Goal: Information Seeking & Learning: Learn about a topic

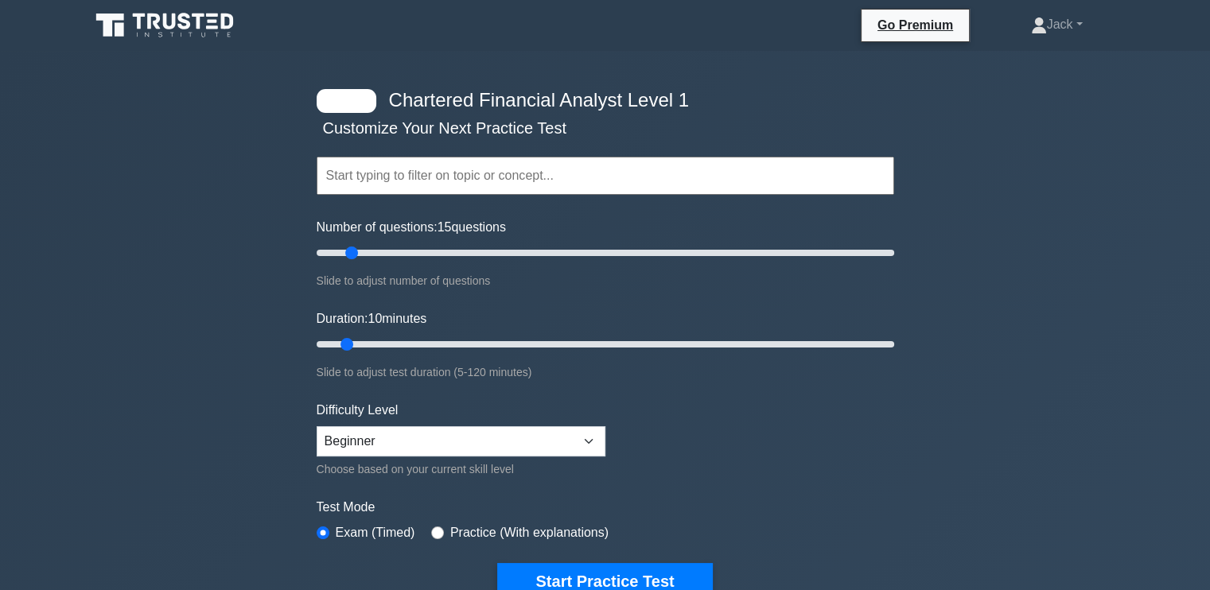
type input "10"
click at [343, 255] on input "Number of questions: 10 questions" at bounding box center [606, 252] width 578 height 19
click at [497, 524] on label "Practice (With explanations)" at bounding box center [529, 532] width 158 height 19
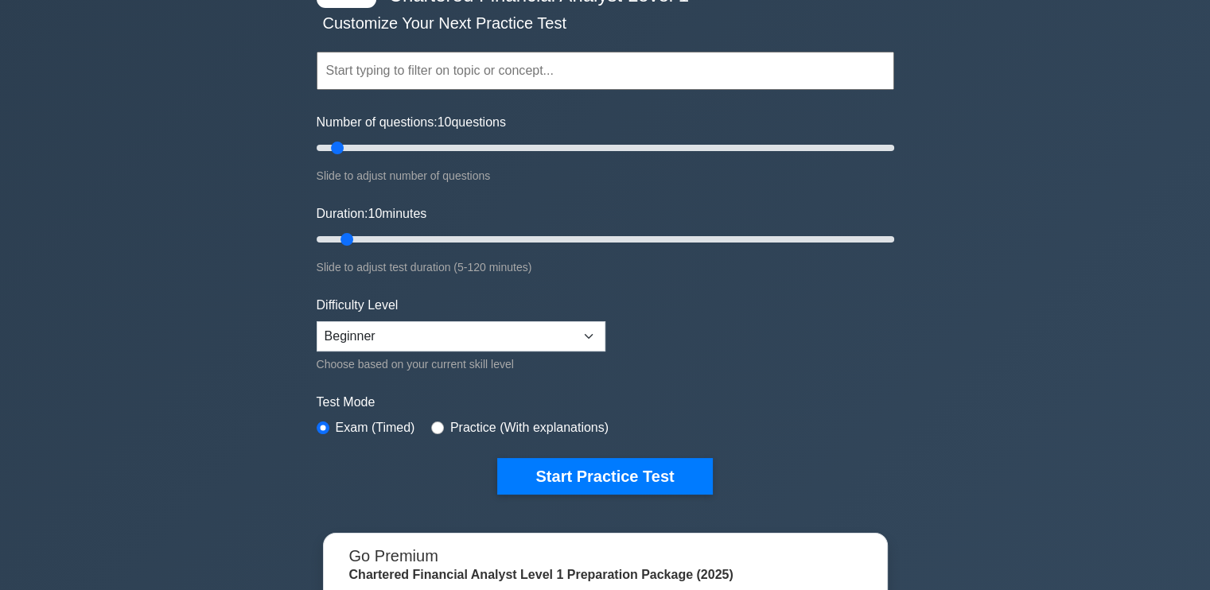
scroll to position [121, 0]
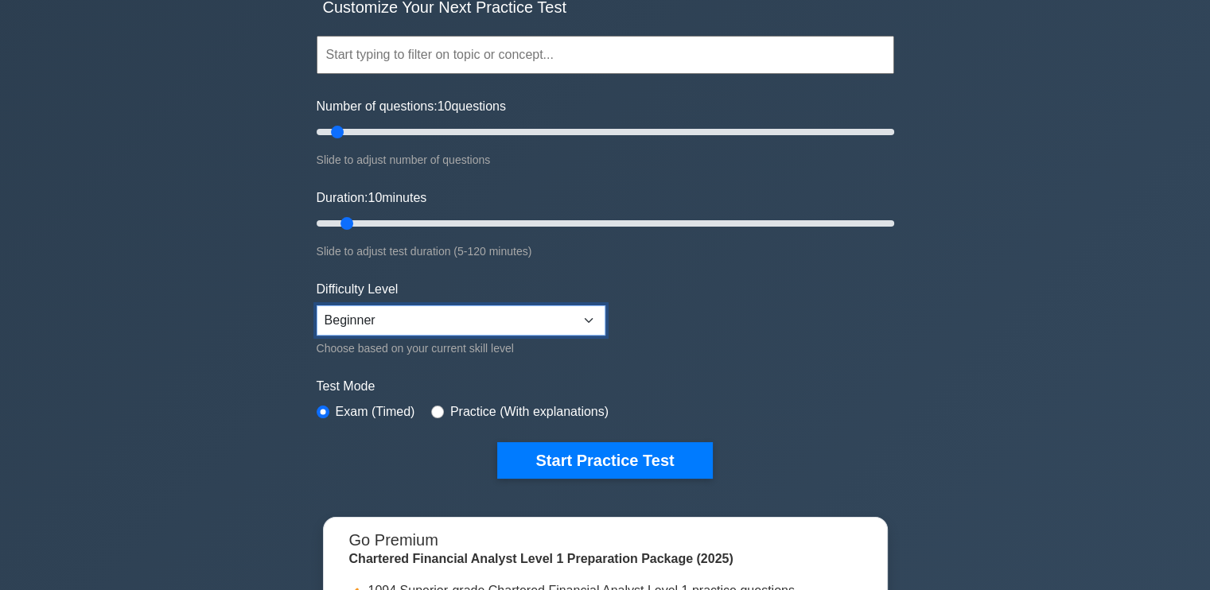
click at [445, 309] on select "Beginner Intermediate Expert" at bounding box center [461, 320] width 289 height 30
select select "expert"
click at [317, 305] on select "Beginner Intermediate Expert" at bounding box center [461, 320] width 289 height 30
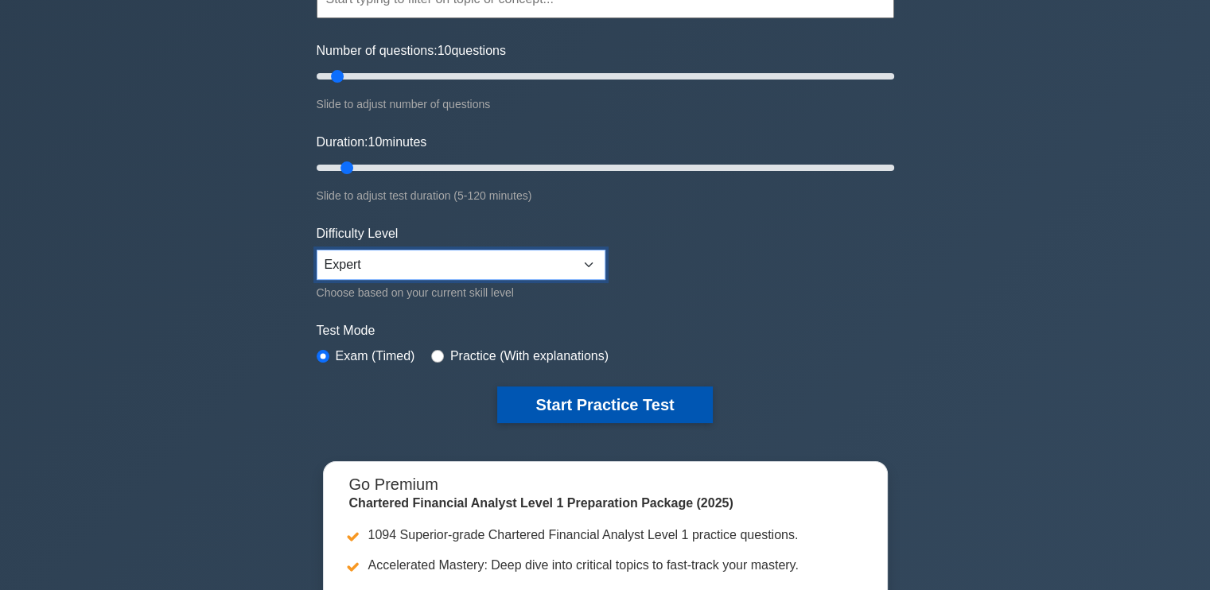
scroll to position [175, 0]
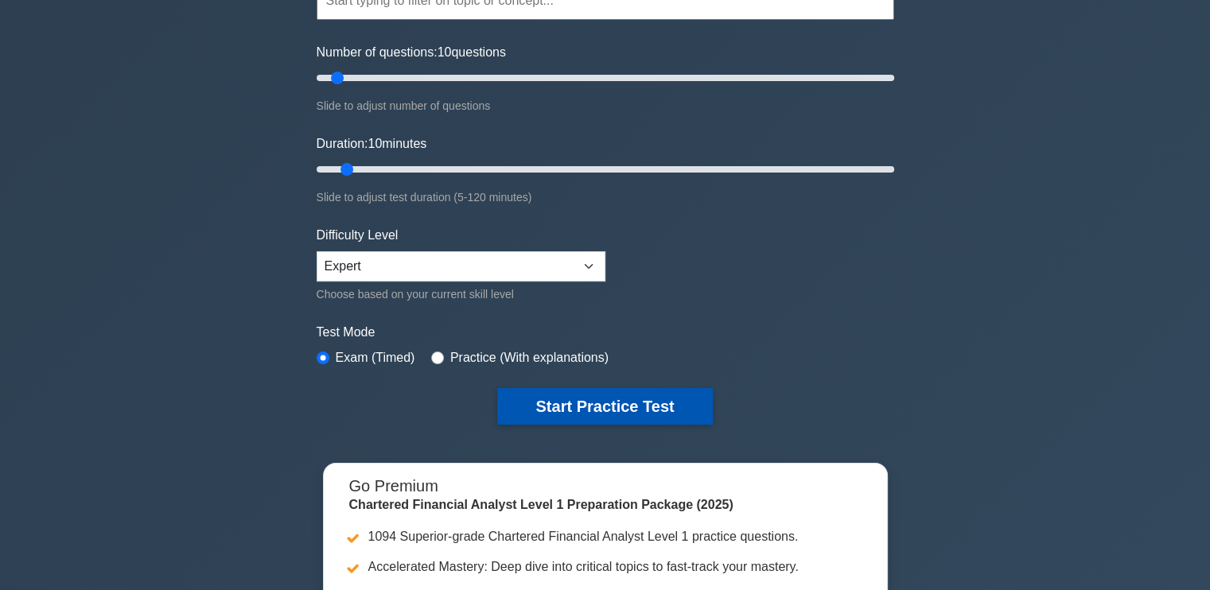
click at [566, 400] on button "Start Practice Test" at bounding box center [604, 406] width 215 height 37
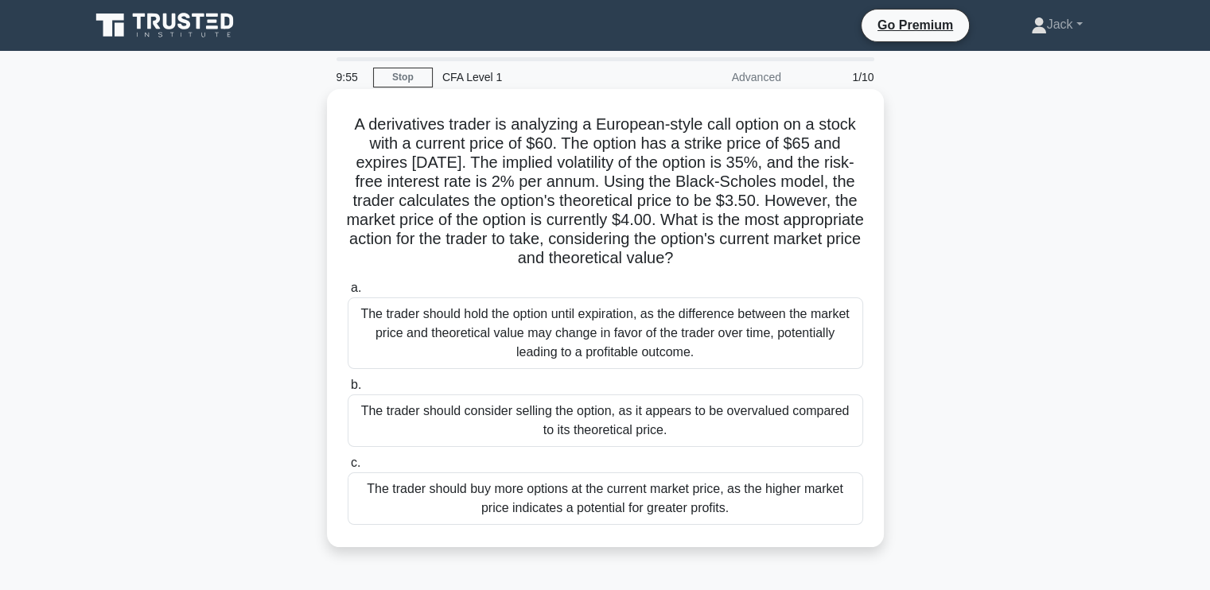
click at [485, 134] on h5 "A derivatives trader is analyzing a European-style call option on a stock with …" at bounding box center [605, 192] width 519 height 154
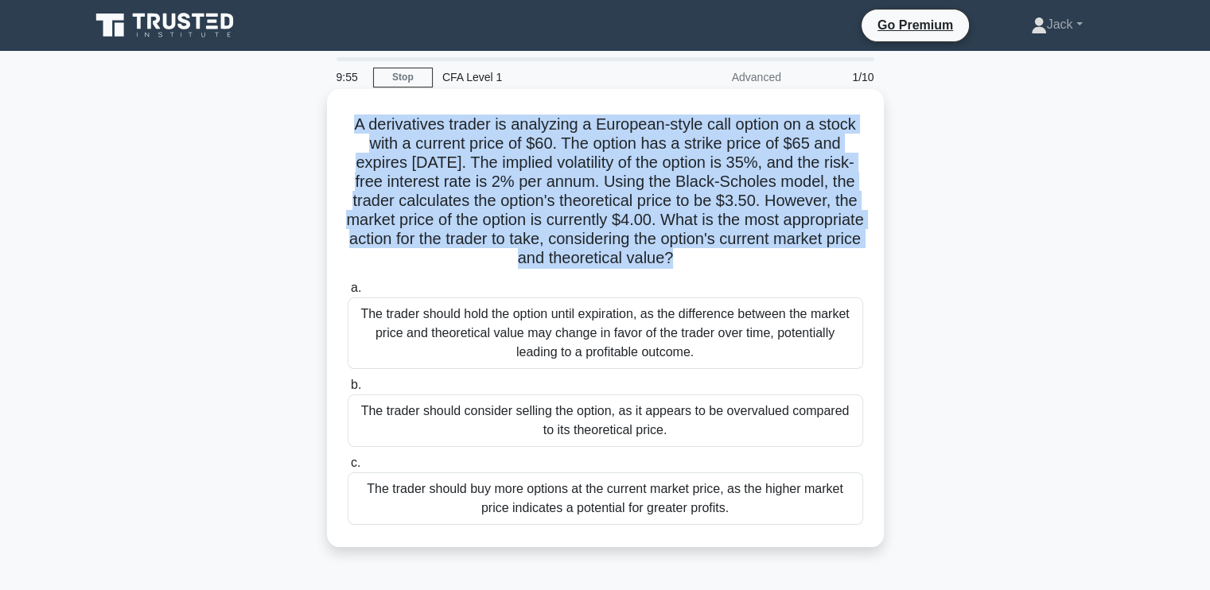
click at [485, 134] on h5 "A derivatives trader is analyzing a European-style call option on a stock with …" at bounding box center [605, 192] width 519 height 154
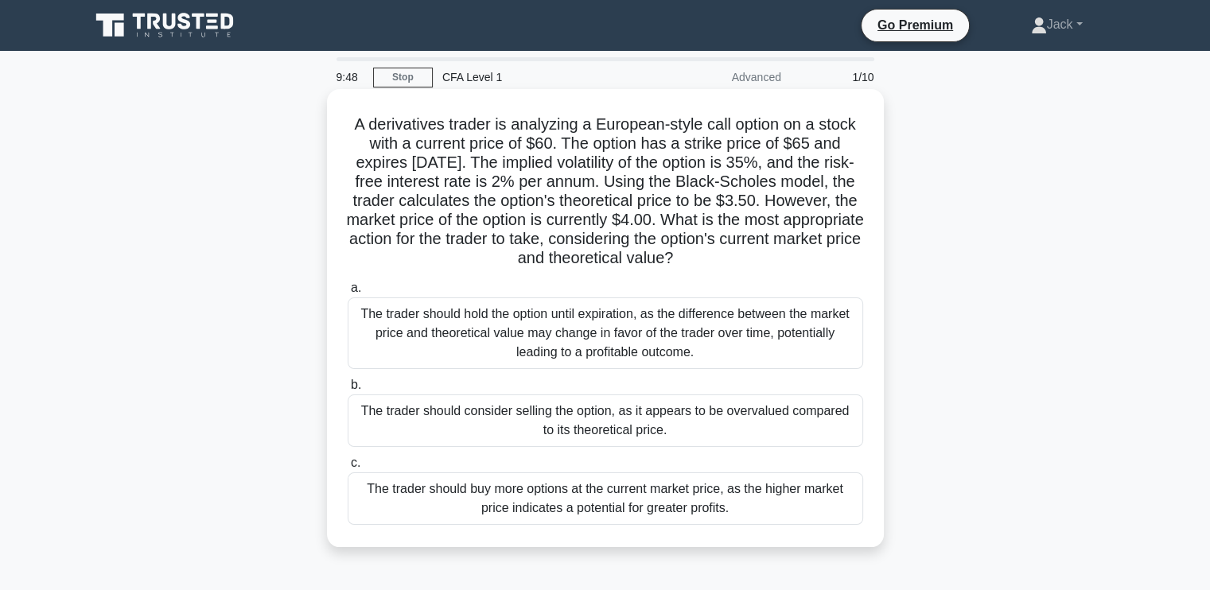
click at [519, 198] on h5 "A derivatives trader is analyzing a European-style call option on a stock with …" at bounding box center [605, 192] width 519 height 154
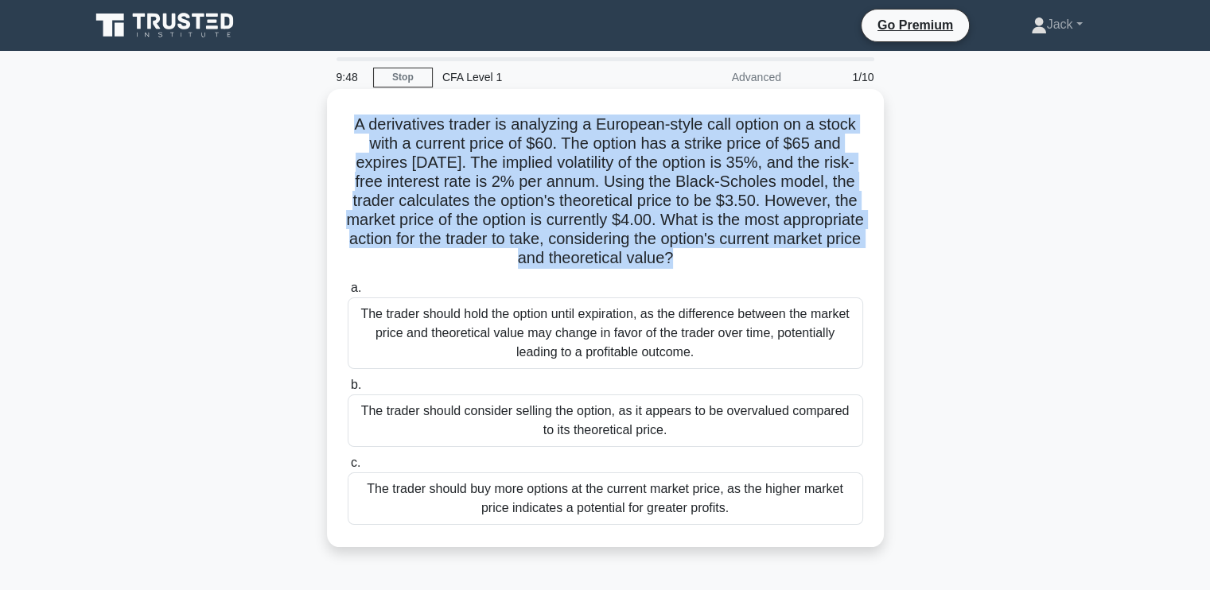
click at [519, 198] on h5 "A derivatives trader is analyzing a European-style call option on a stock with …" at bounding box center [605, 192] width 519 height 154
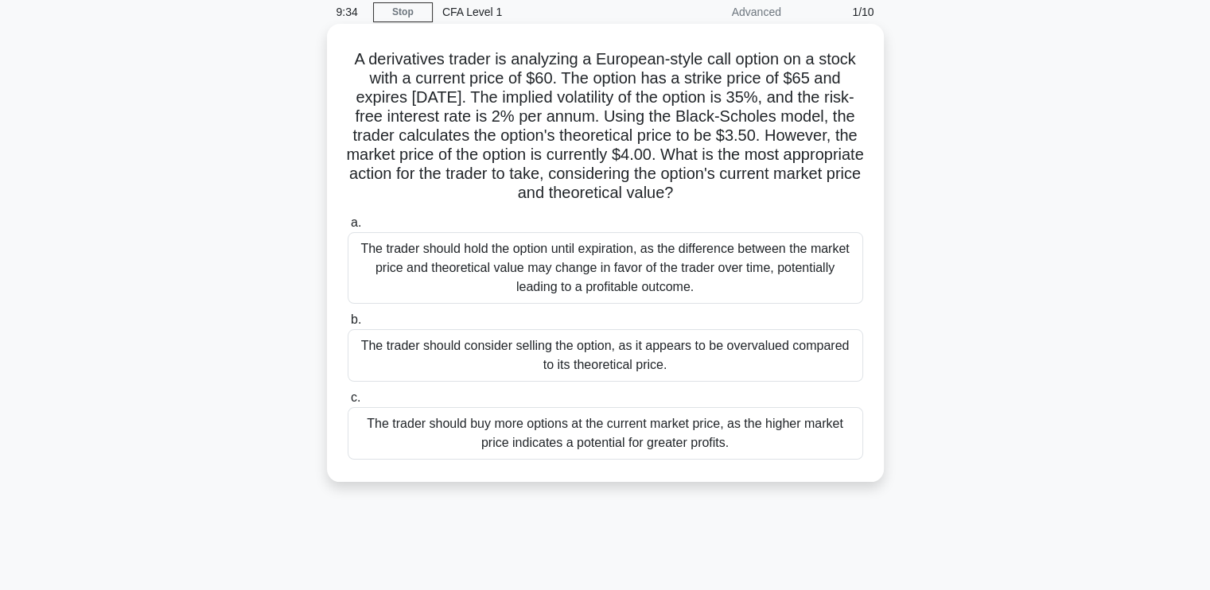
scroll to position [68, 0]
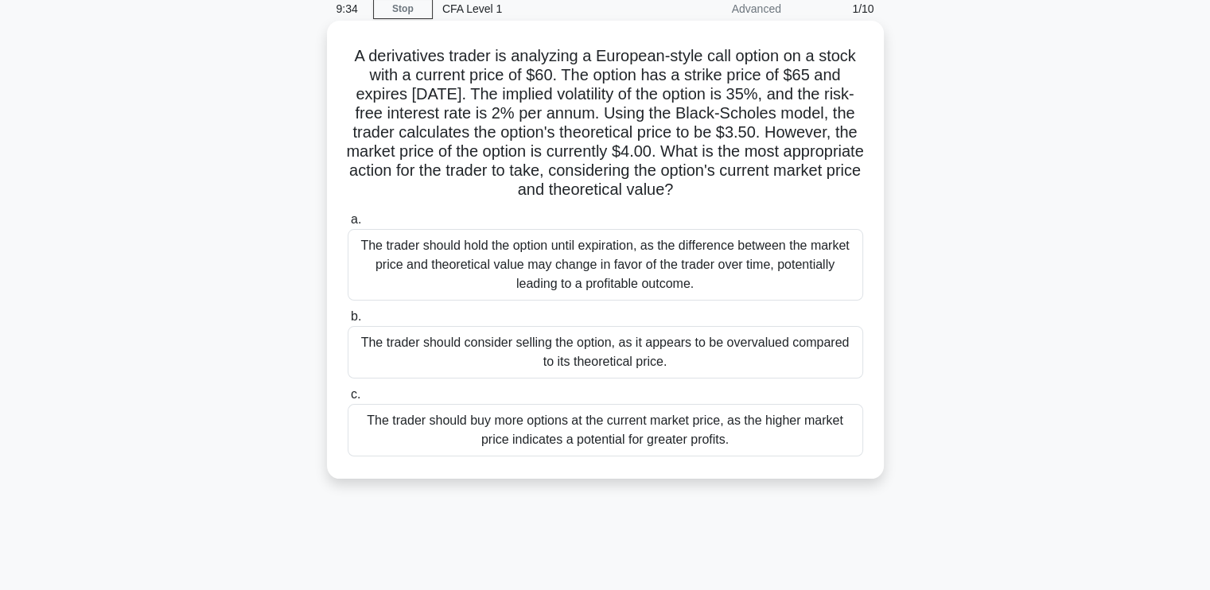
click at [553, 290] on div "The trader should hold the option until expiration, as the difference between t…" at bounding box center [606, 265] width 516 height 72
click at [348, 225] on input "a. The trader should hold the option until expiration, as the difference betwee…" at bounding box center [348, 220] width 0 height 10
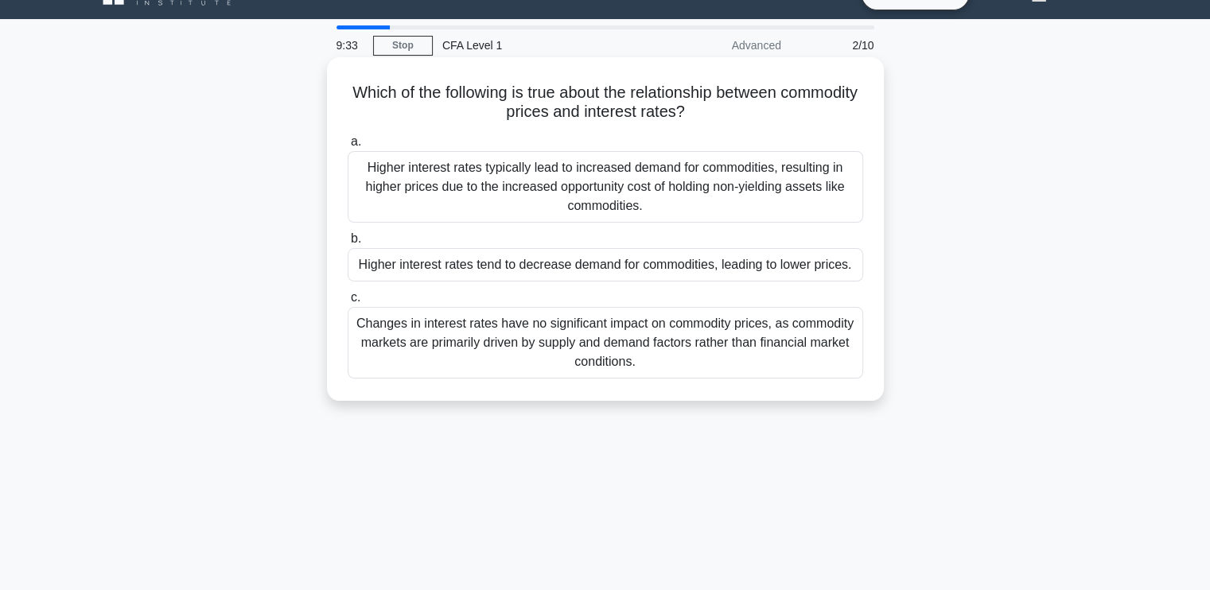
scroll to position [0, 0]
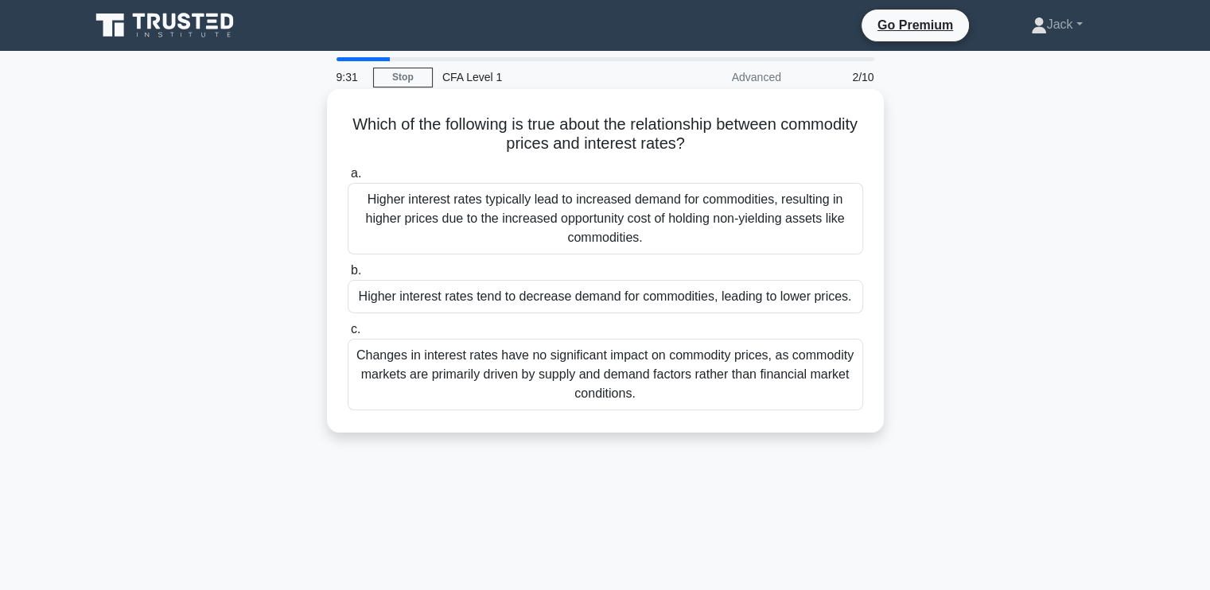
click at [605, 144] on h5 "Which of the following is true about the relationship between commodity prices …" at bounding box center [605, 135] width 519 height 40
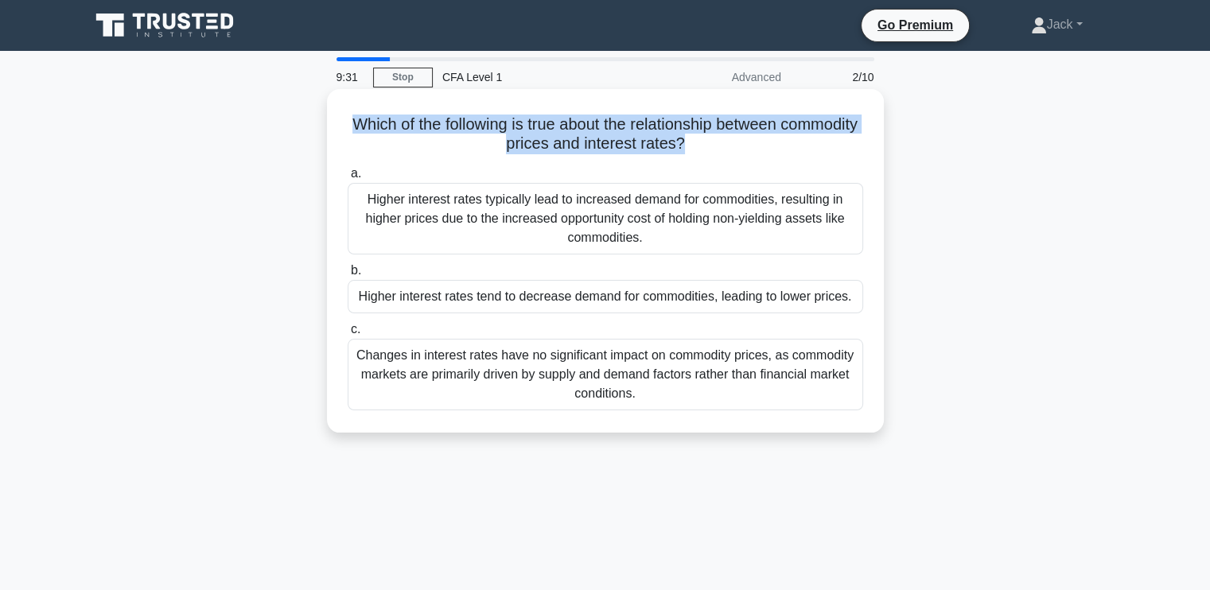
click at [605, 144] on h5 "Which of the following is true about the relationship between commodity prices …" at bounding box center [605, 135] width 519 height 40
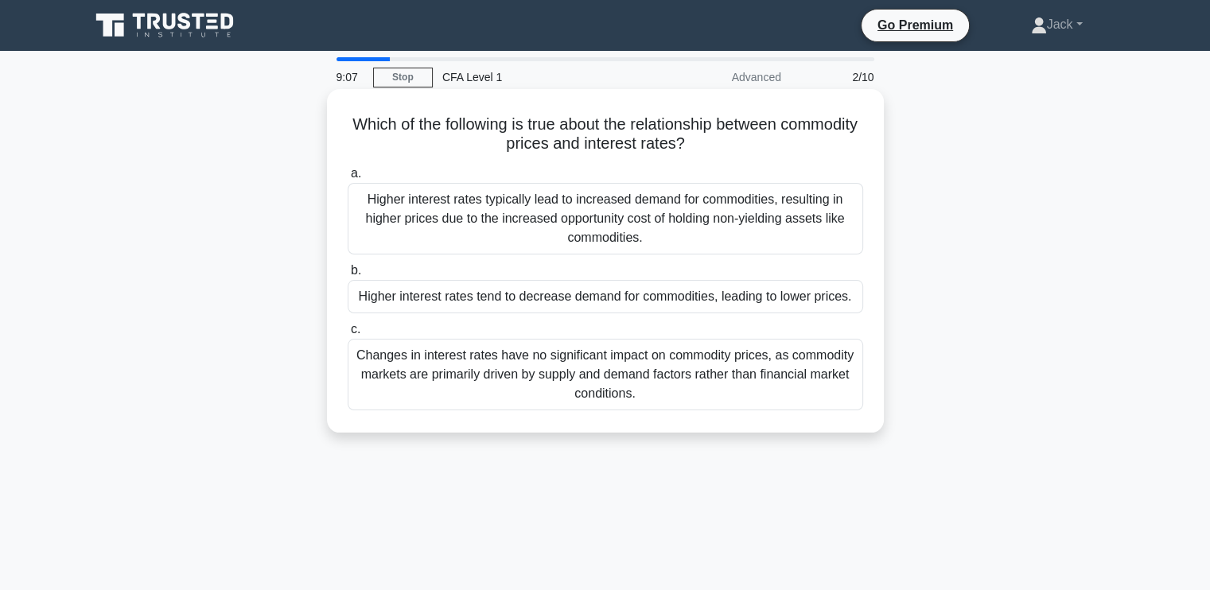
click at [532, 363] on div "Changes in interest rates have no significant impact on commodity prices, as co…" at bounding box center [606, 375] width 516 height 72
click at [348, 335] on input "c. Changes in interest rates have no significant impact on commodity prices, as…" at bounding box center [348, 330] width 0 height 10
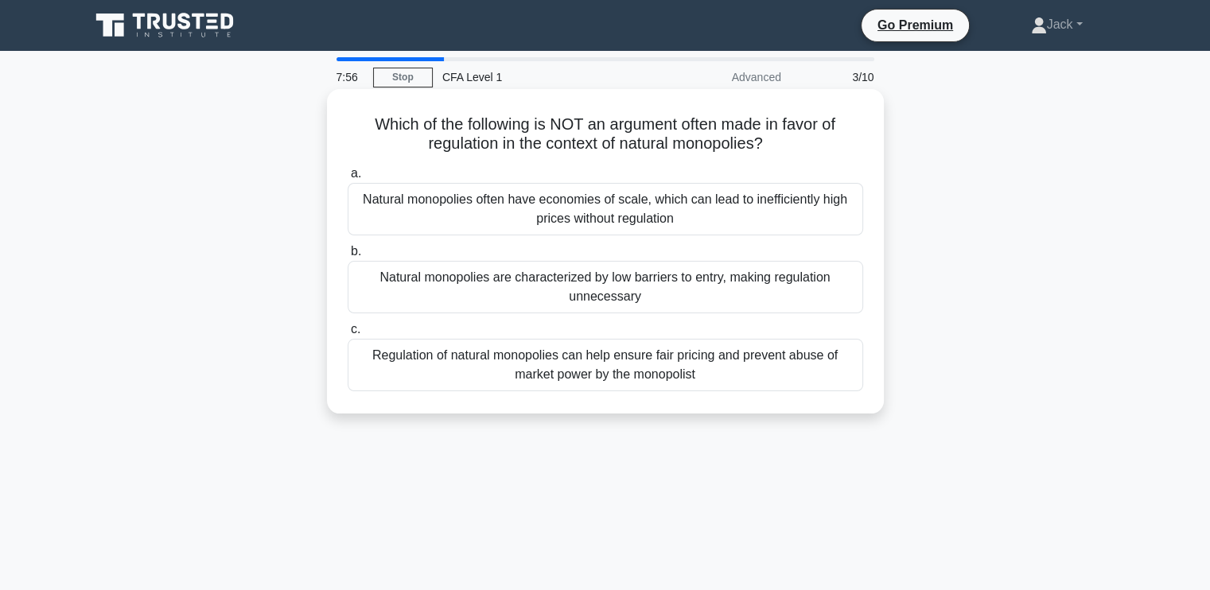
click at [488, 291] on div "Natural monopolies are characterized by low barriers to entry, making regulatio…" at bounding box center [606, 287] width 516 height 53
click at [348, 257] on input "b. Natural monopolies are characterized by low barriers to entry, making regula…" at bounding box center [348, 252] width 0 height 10
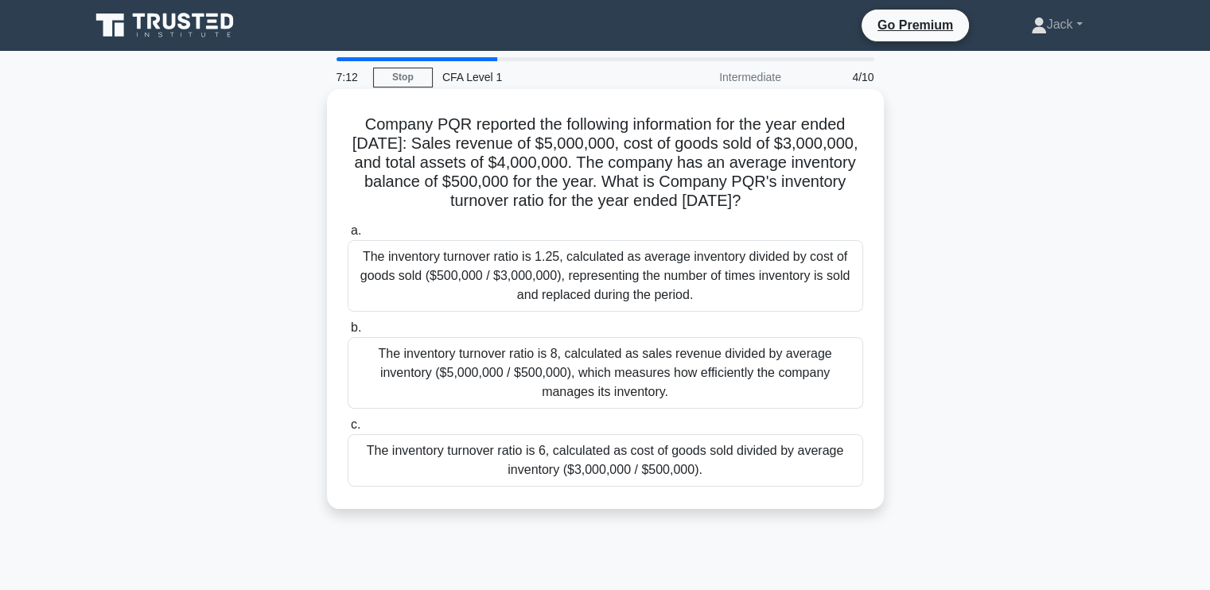
click at [440, 285] on div "The inventory turnover ratio is 1.25, calculated as average inventory divided b…" at bounding box center [606, 276] width 516 height 72
click at [348, 236] on input "a. The inventory turnover ratio is 1.25, calculated as average inventory divide…" at bounding box center [348, 231] width 0 height 10
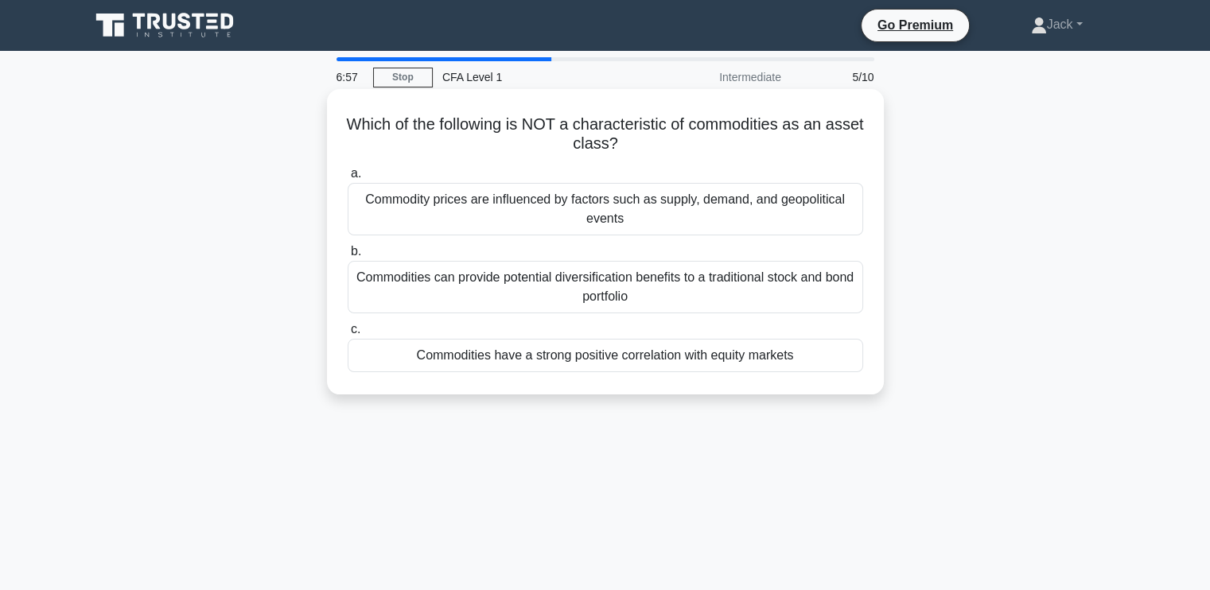
click at [441, 362] on div "Commodities have a strong positive correlation with equity markets" at bounding box center [606, 355] width 516 height 33
click at [348, 335] on input "c. Commodities have a strong positive correlation with equity markets" at bounding box center [348, 330] width 0 height 10
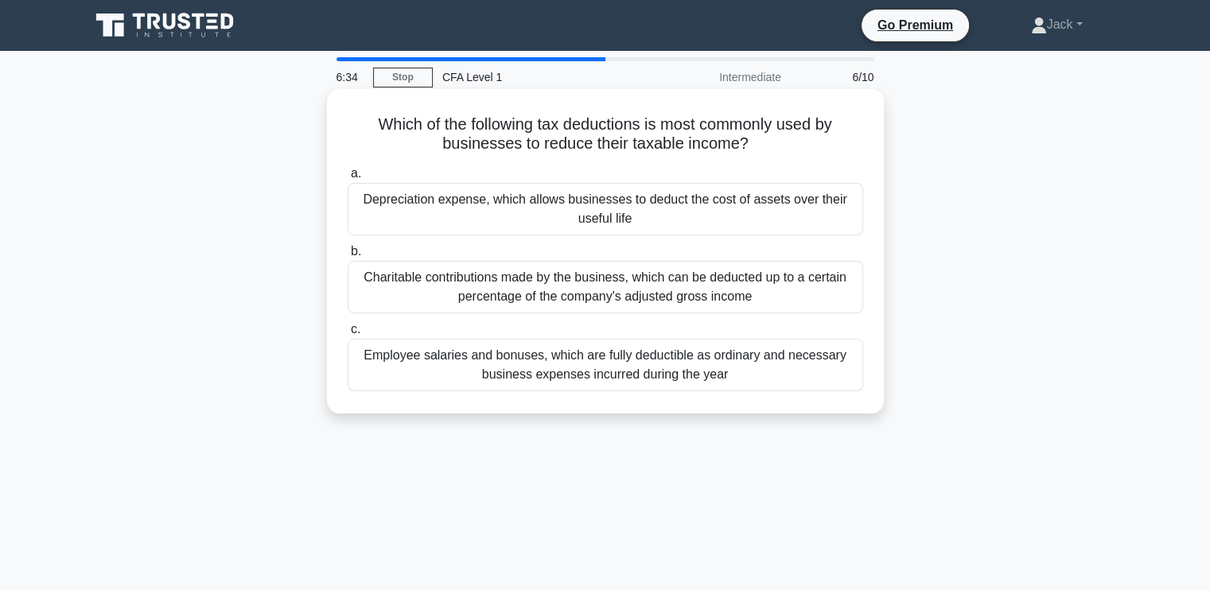
click at [702, 219] on div "Depreciation expense, which allows businesses to deduct the cost of assets over…" at bounding box center [606, 209] width 516 height 53
click at [348, 179] on input "a. Depreciation expense, which allows businesses to deduct the cost of assets o…" at bounding box center [348, 174] width 0 height 10
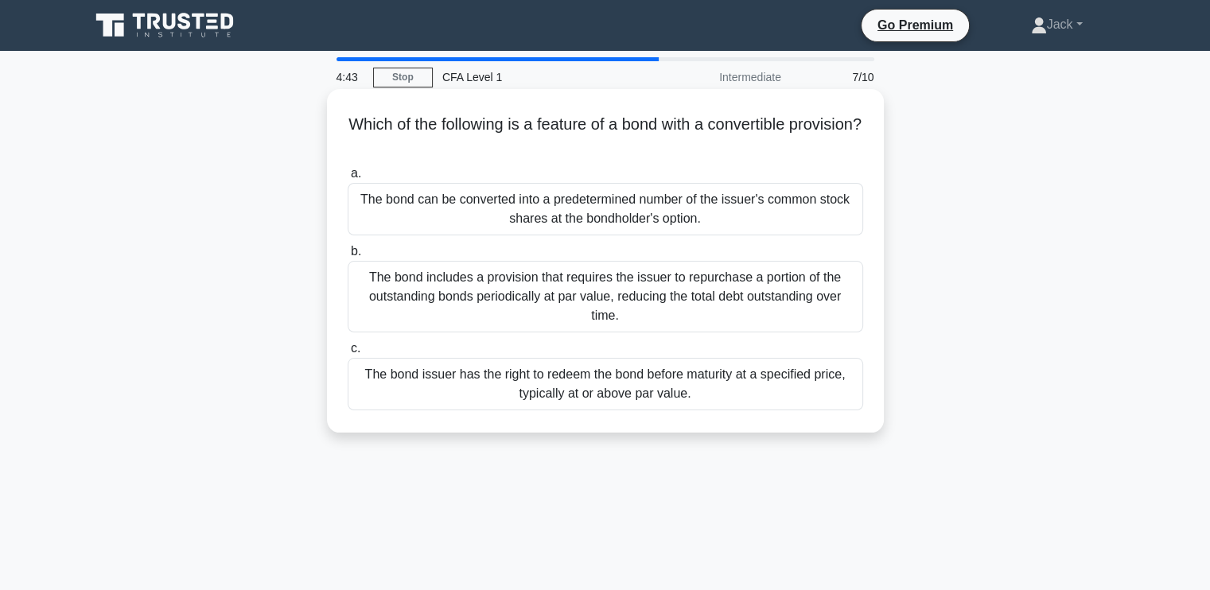
click at [672, 198] on div "The bond can be converted into a predetermined number of the issuer's common st…" at bounding box center [606, 209] width 516 height 53
click at [348, 179] on input "a. The bond can be converted into a predetermined number of the issuer's common…" at bounding box center [348, 174] width 0 height 10
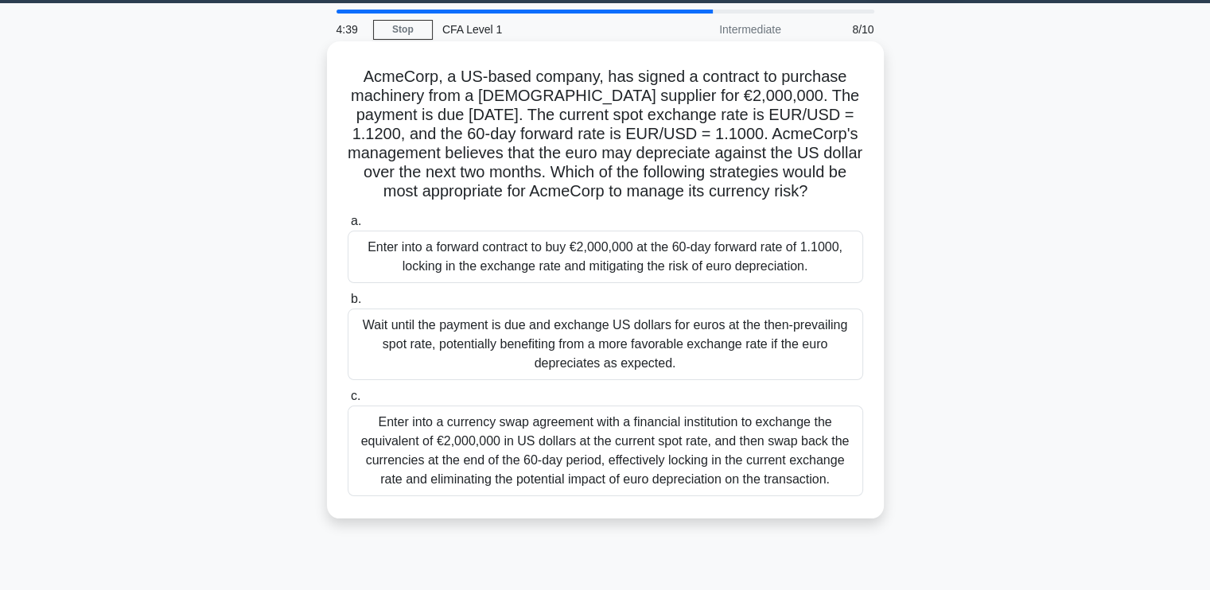
scroll to position [48, 0]
click at [572, 266] on div "Enter into a forward contract to buy €2,000,000 at the 60-day forward rate of 1…" at bounding box center [606, 257] width 516 height 53
click at [348, 227] on input "a. Enter into a forward contract to buy €2,000,000 at the 60-day forward rate o…" at bounding box center [348, 221] width 0 height 10
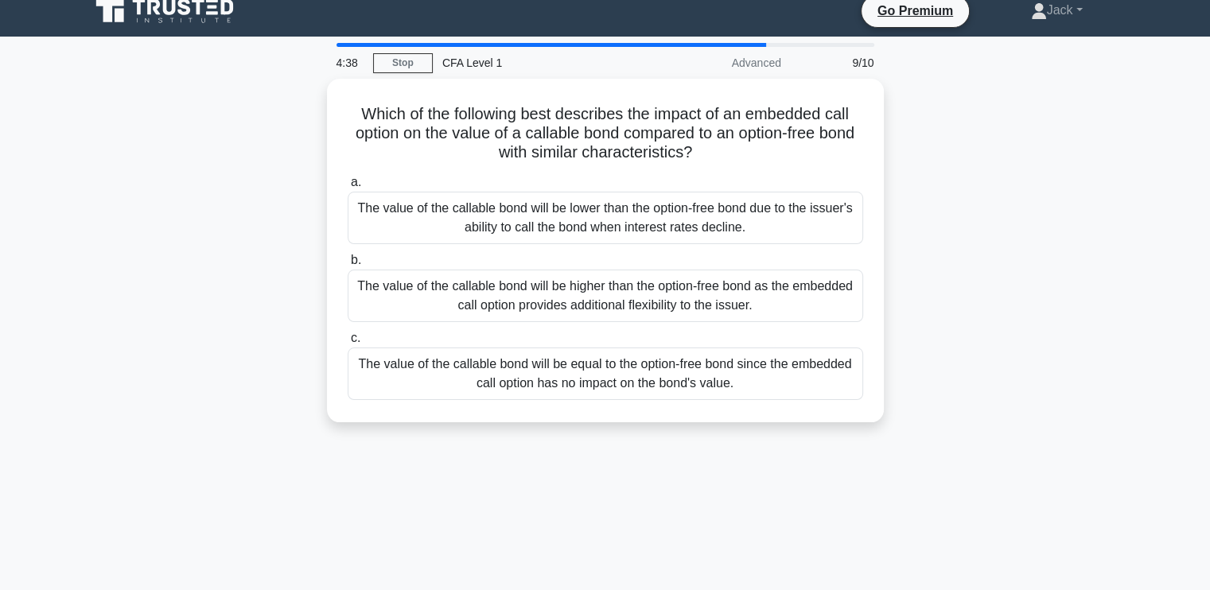
scroll to position [0, 0]
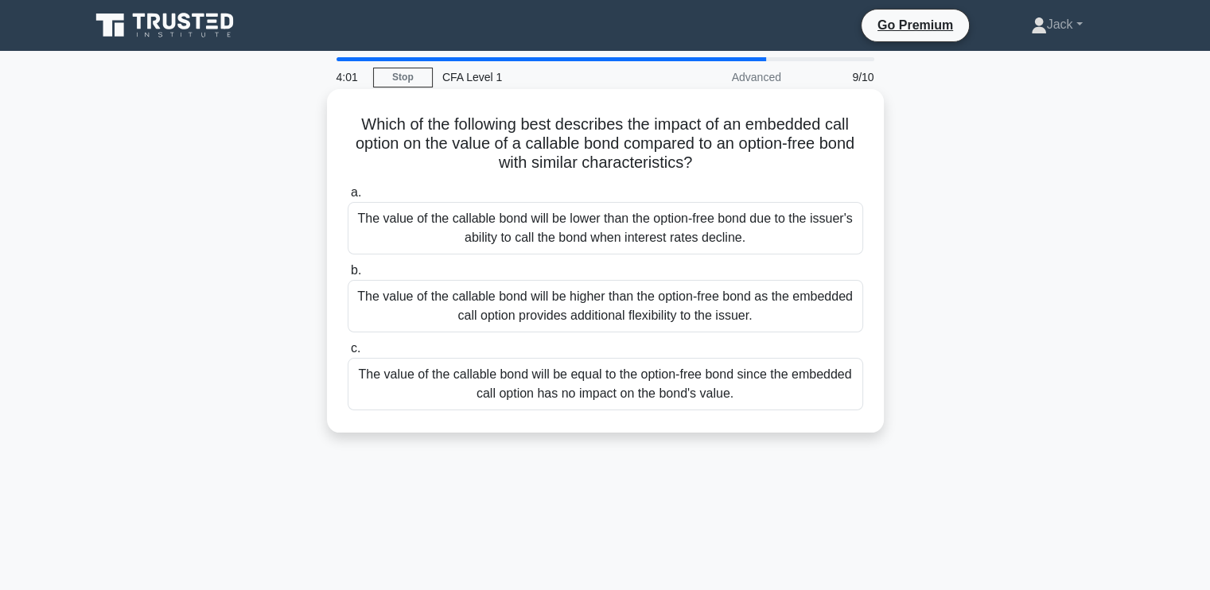
click at [507, 220] on div "The value of the callable bond will be lower than the option-free bond due to t…" at bounding box center [606, 228] width 516 height 53
click at [348, 198] on input "a. The value of the callable bond will be lower than the option-free bond due t…" at bounding box center [348, 193] width 0 height 10
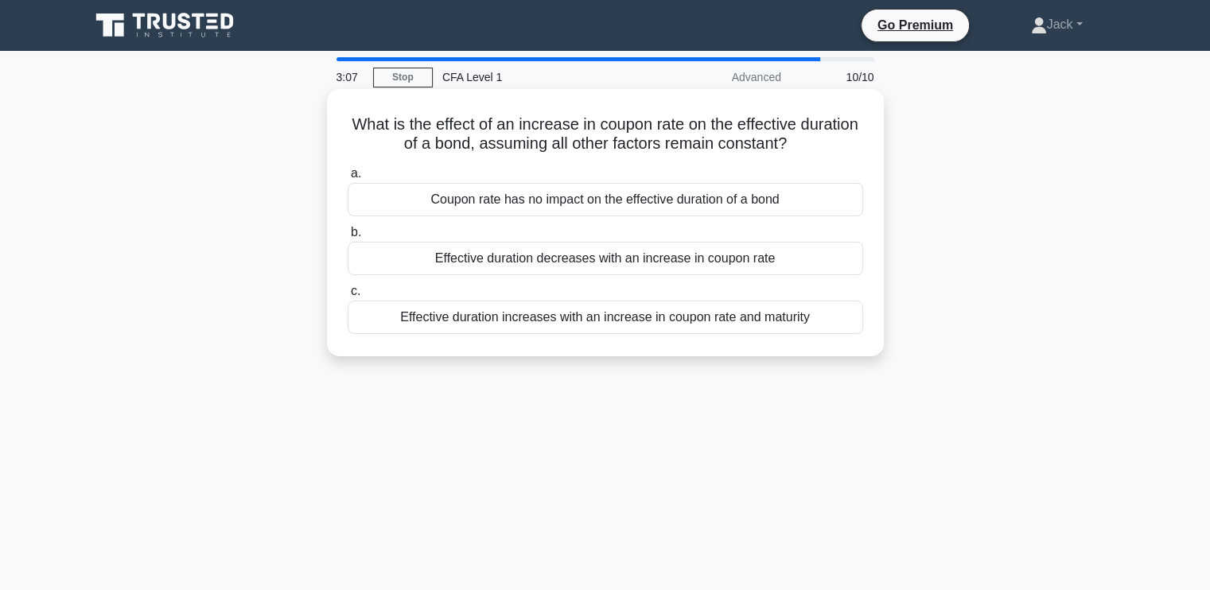
click at [726, 203] on div "Coupon rate has no impact on the effective duration of a bond" at bounding box center [606, 199] width 516 height 33
click at [348, 179] on input "a. Coupon rate has no impact on the effective duration of a bond" at bounding box center [348, 174] width 0 height 10
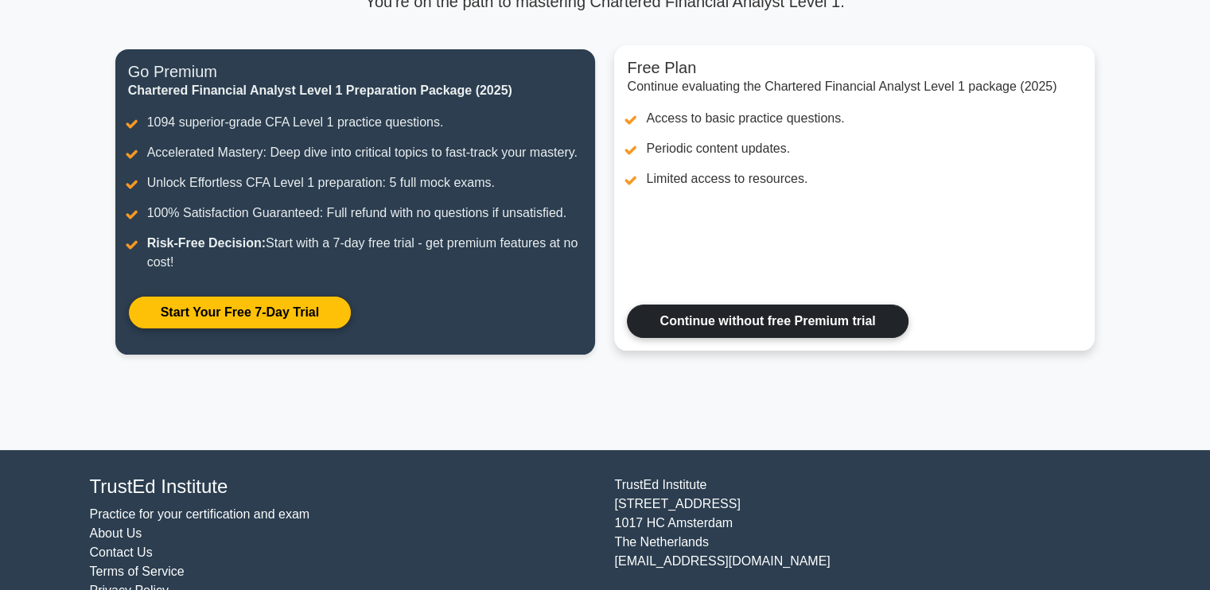
scroll to position [168, 0]
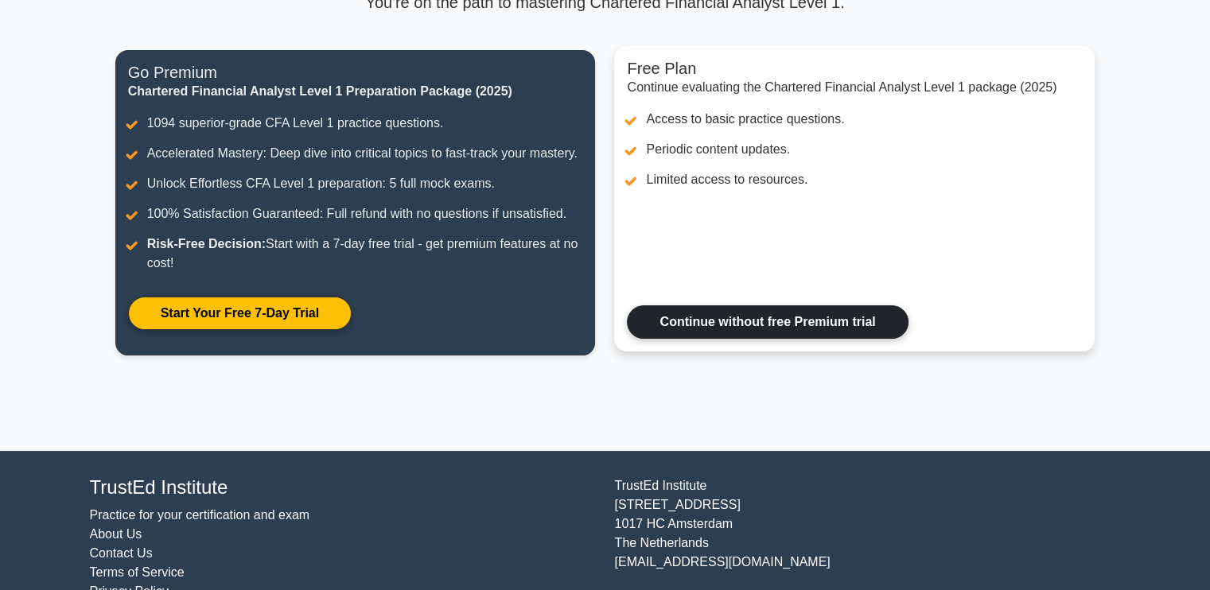
click at [741, 330] on link "Continue without free Premium trial" at bounding box center [767, 321] width 281 height 33
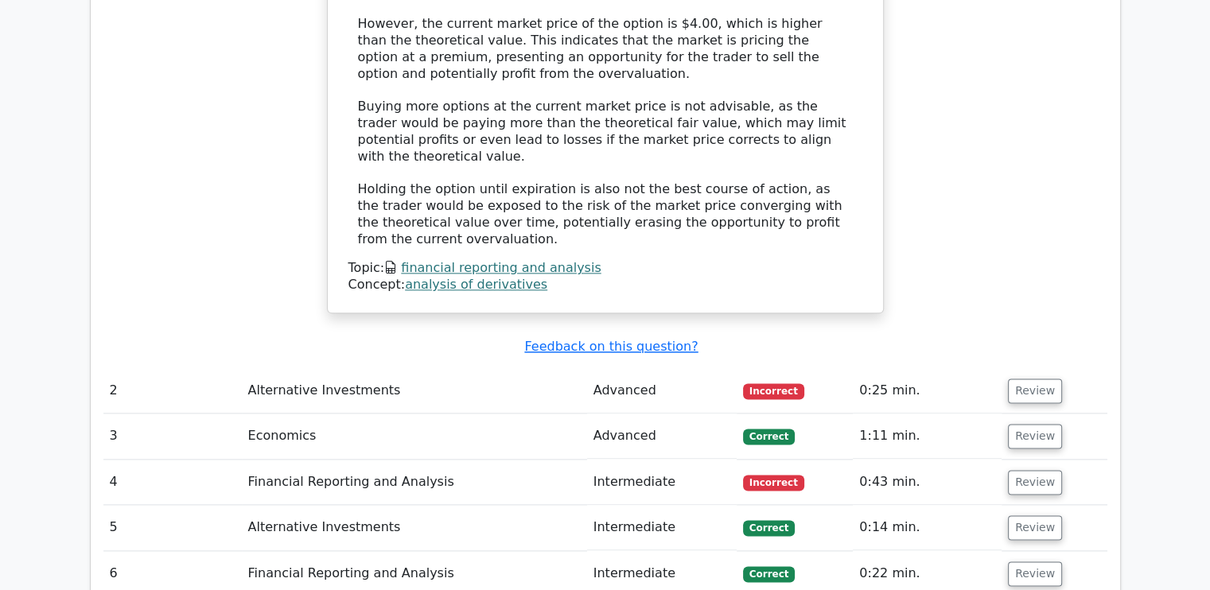
scroll to position [1922, 0]
click at [472, 368] on td "Alternative Investments" at bounding box center [414, 390] width 345 height 45
click at [1025, 379] on button "Review" at bounding box center [1035, 391] width 54 height 25
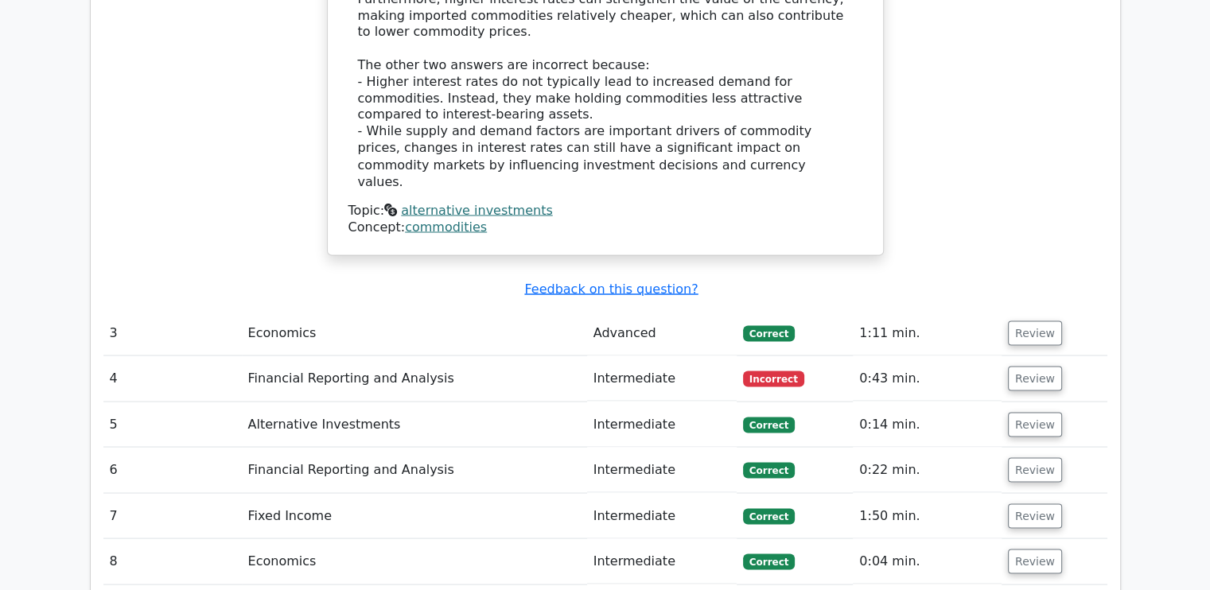
scroll to position [2882, 0]
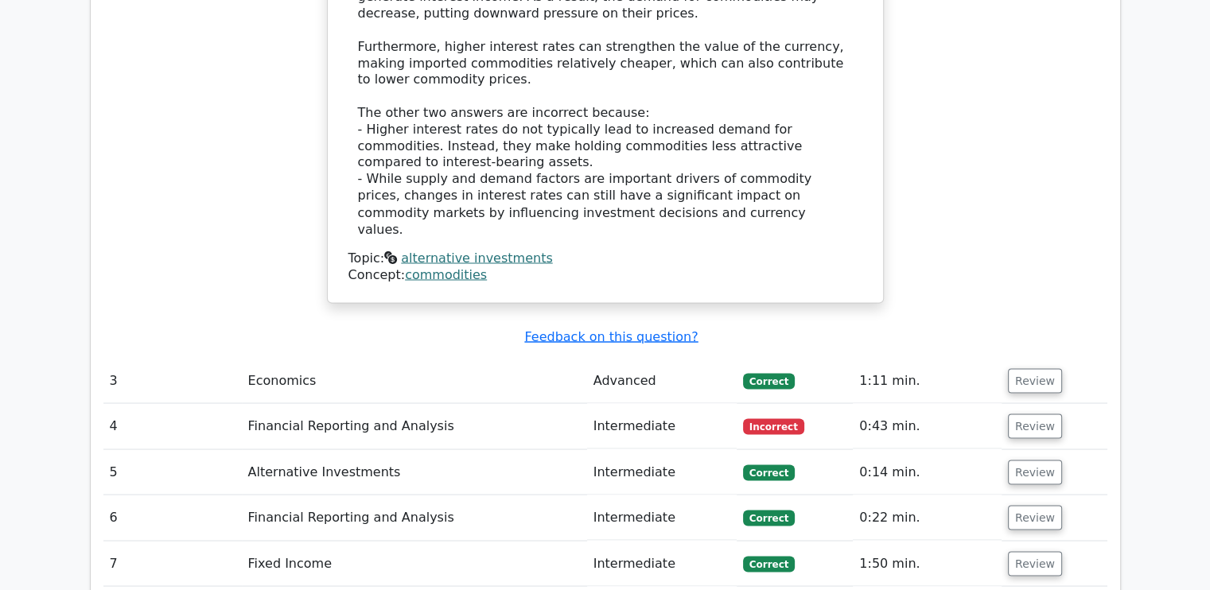
scroll to position [2819, 0]
click at [1041, 414] on button "Review" at bounding box center [1035, 426] width 54 height 25
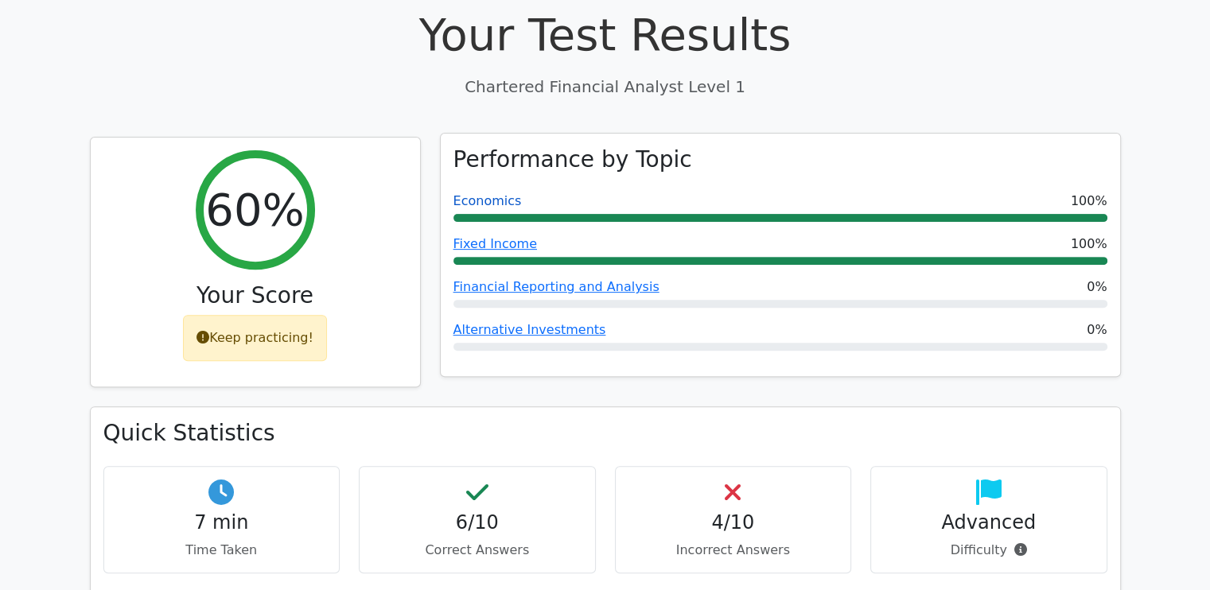
scroll to position [518, 0]
